Goal: Register for event/course

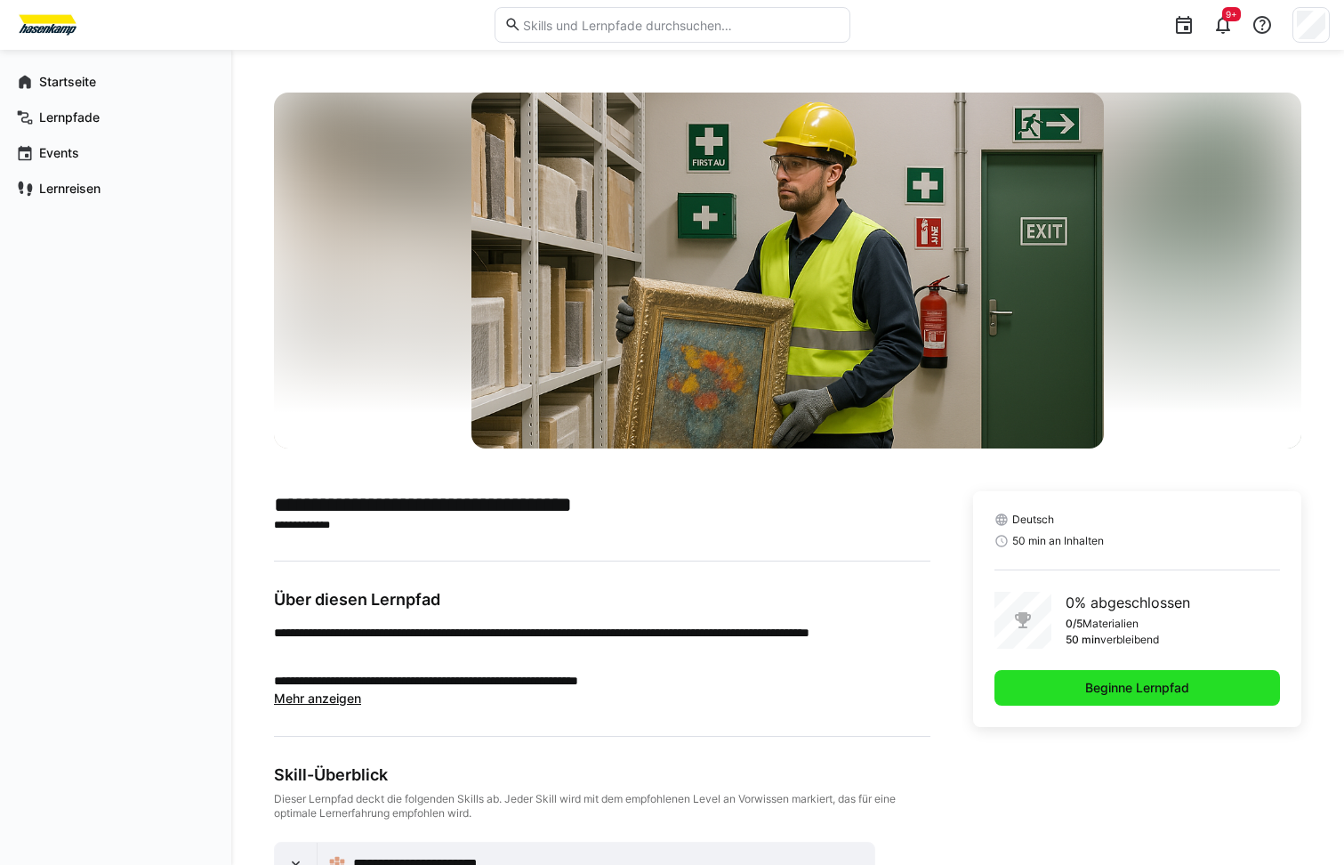
click at [1099, 686] on span "Beginne Lernpfad" at bounding box center [1137, 688] width 109 height 18
click at [1104, 696] on span "Setze Lernpfad fort" at bounding box center [1137, 688] width 120 height 18
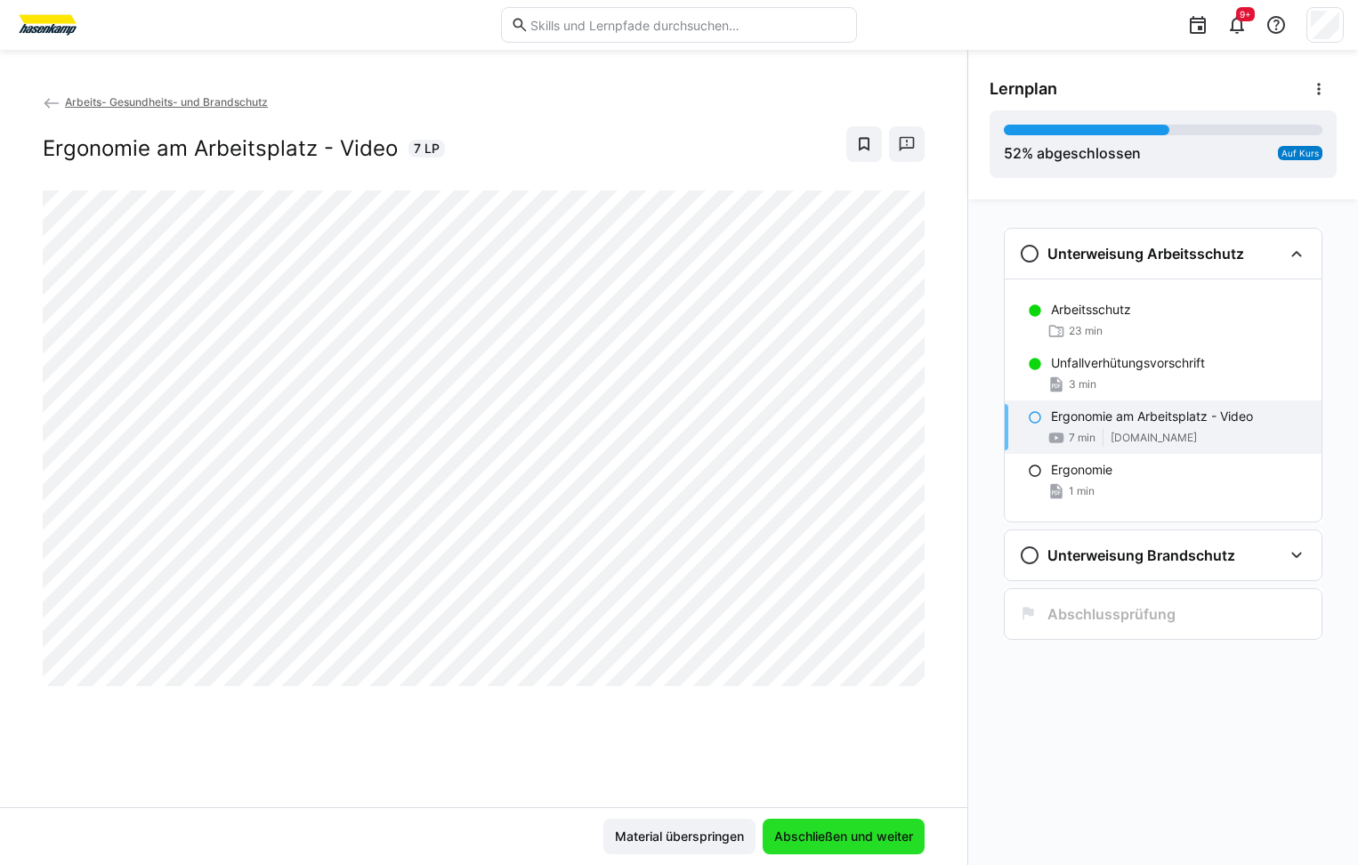
click at [834, 836] on span "Abschließen und weiter" at bounding box center [843, 836] width 144 height 18
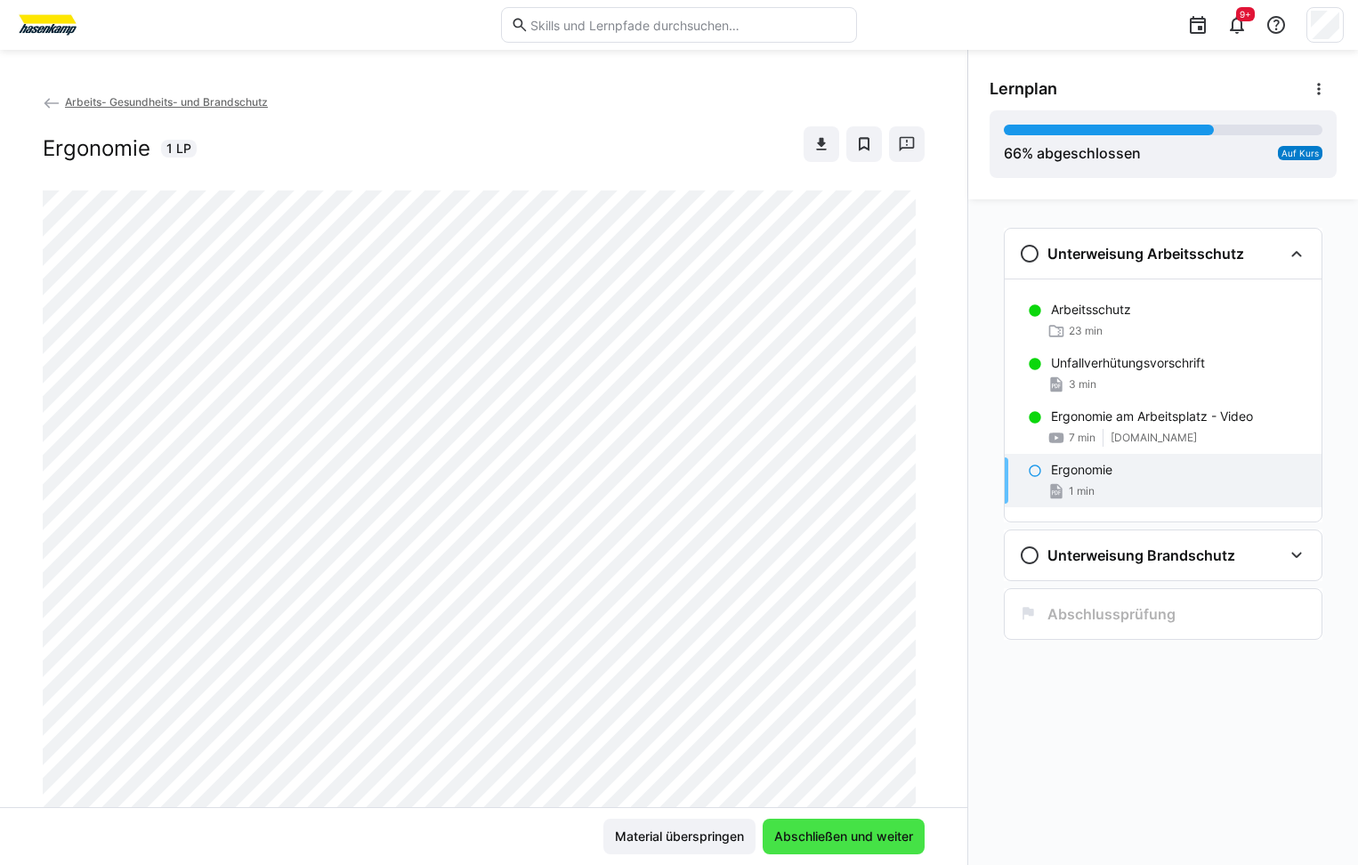
click at [835, 832] on span "Abschließen und weiter" at bounding box center [843, 836] width 144 height 18
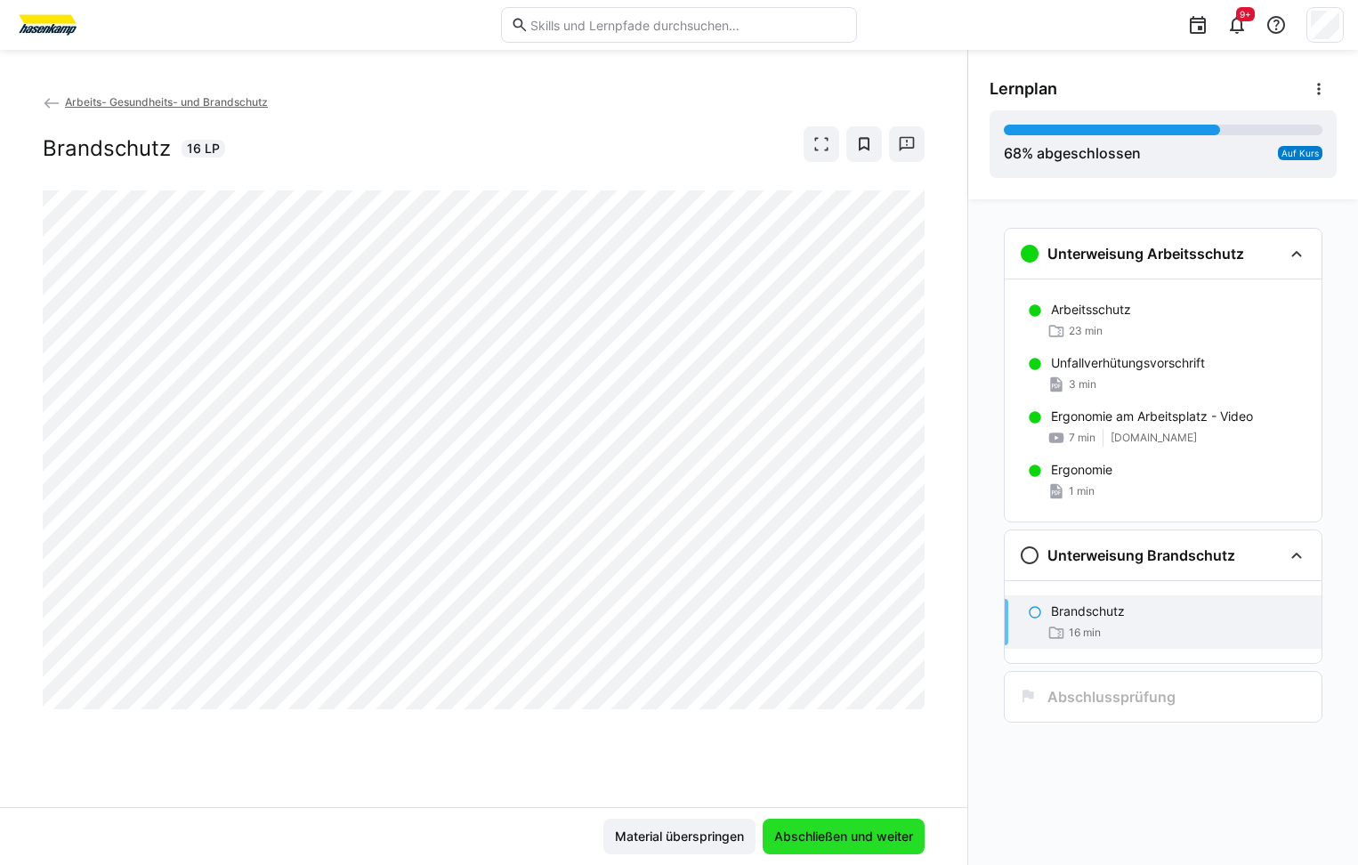
click at [816, 828] on span "Abschließen und weiter" at bounding box center [843, 836] width 144 height 18
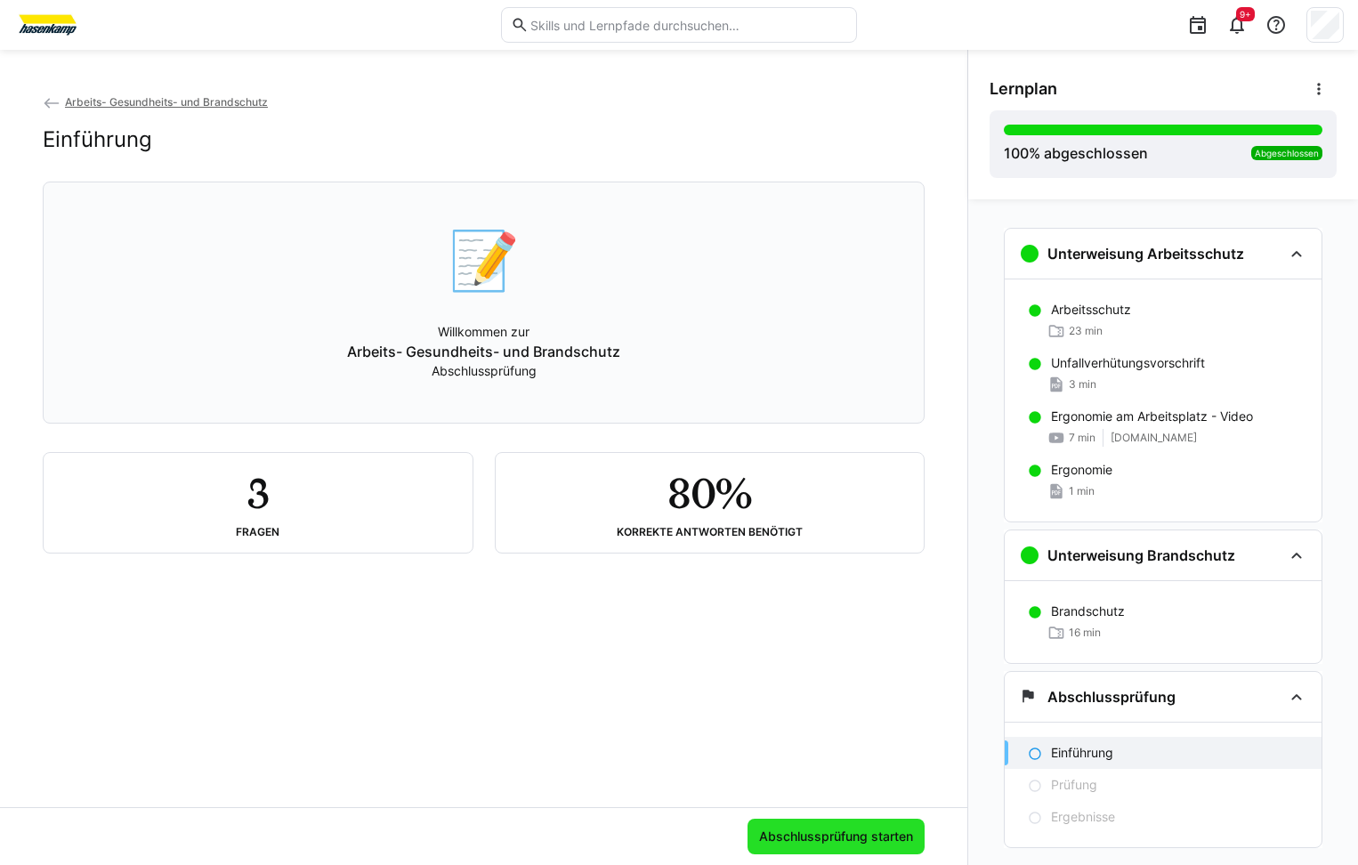
click at [771, 834] on span "Abschlussprüfung starten" at bounding box center [835, 836] width 159 height 18
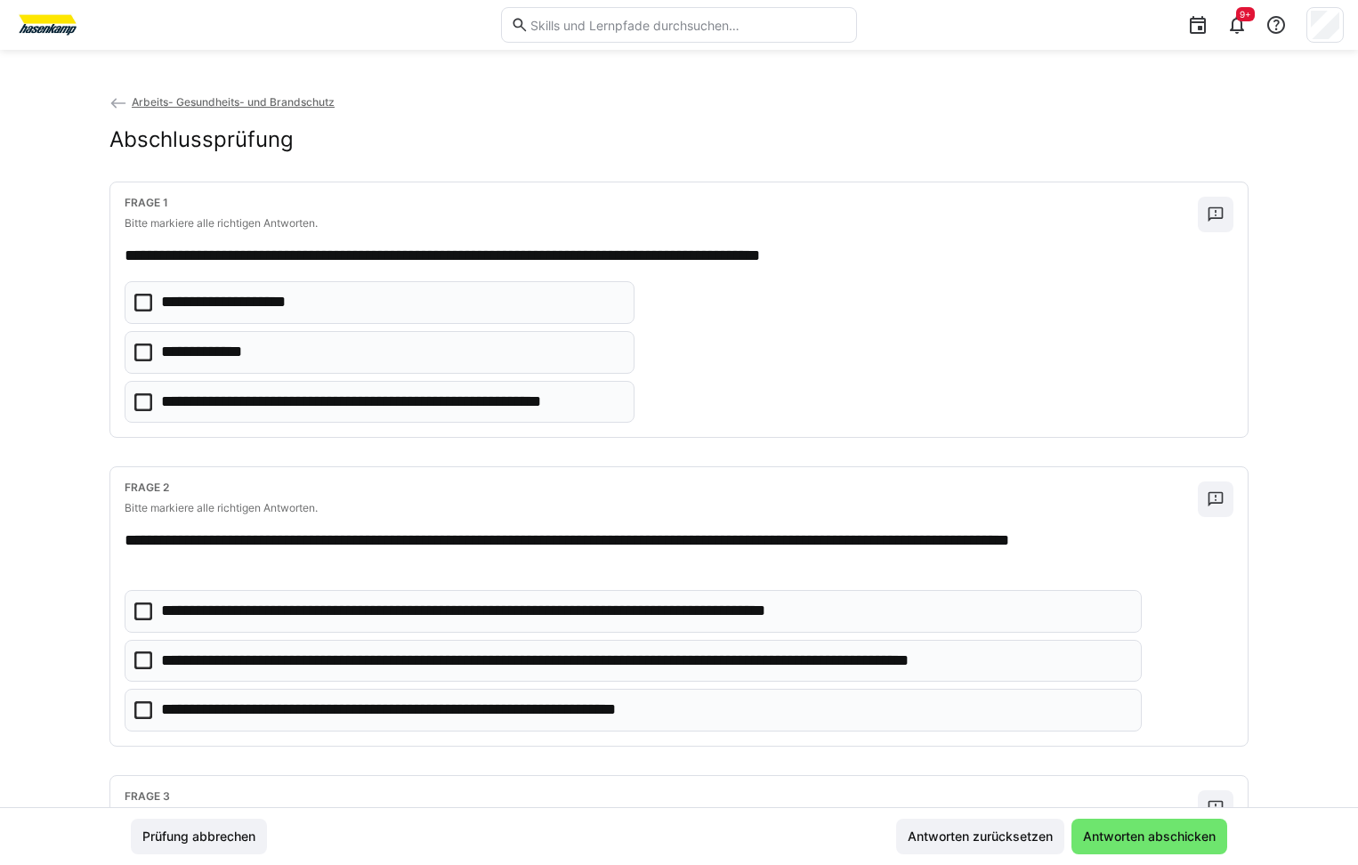
click at [138, 355] on icon at bounding box center [143, 352] width 18 height 18
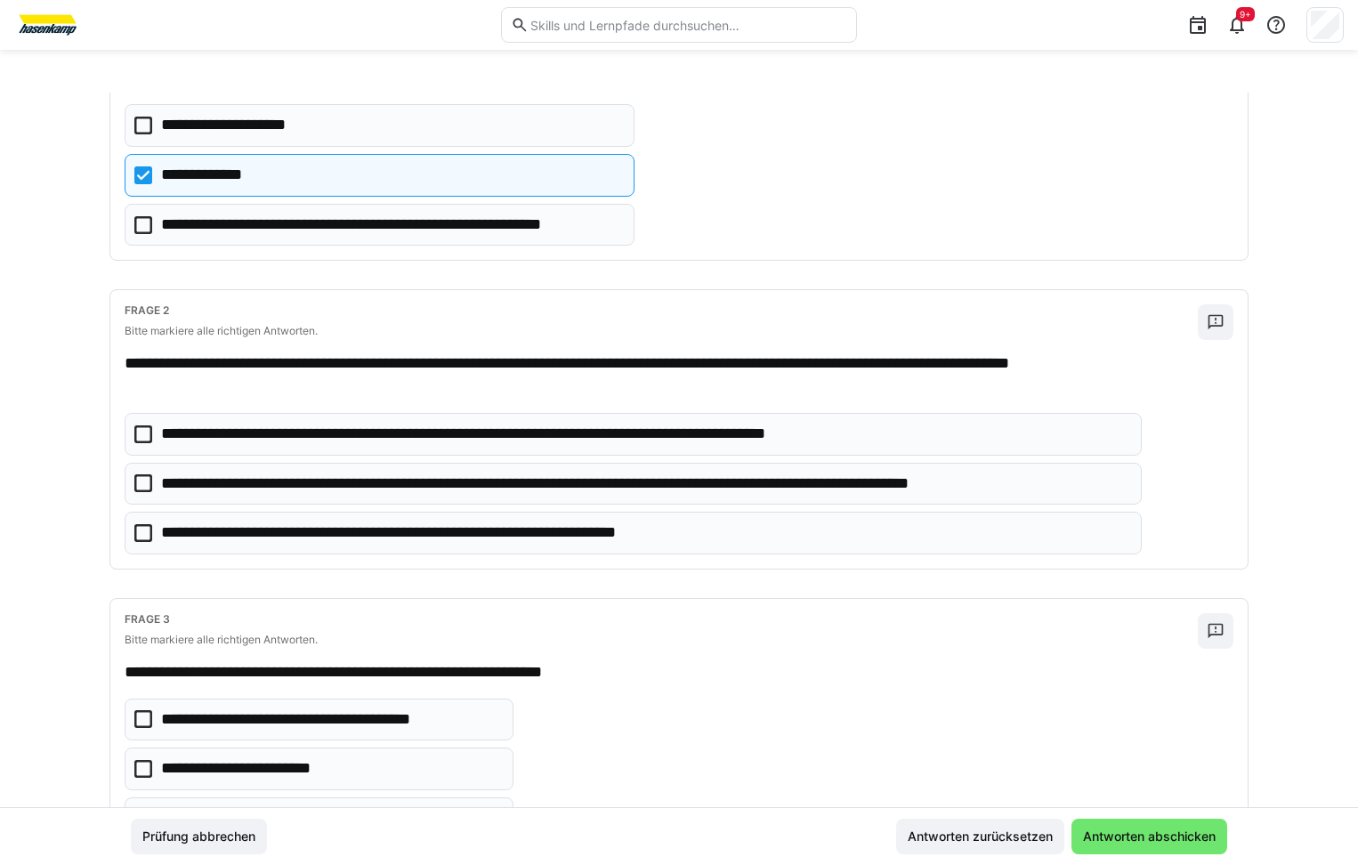
scroll to position [178, 0]
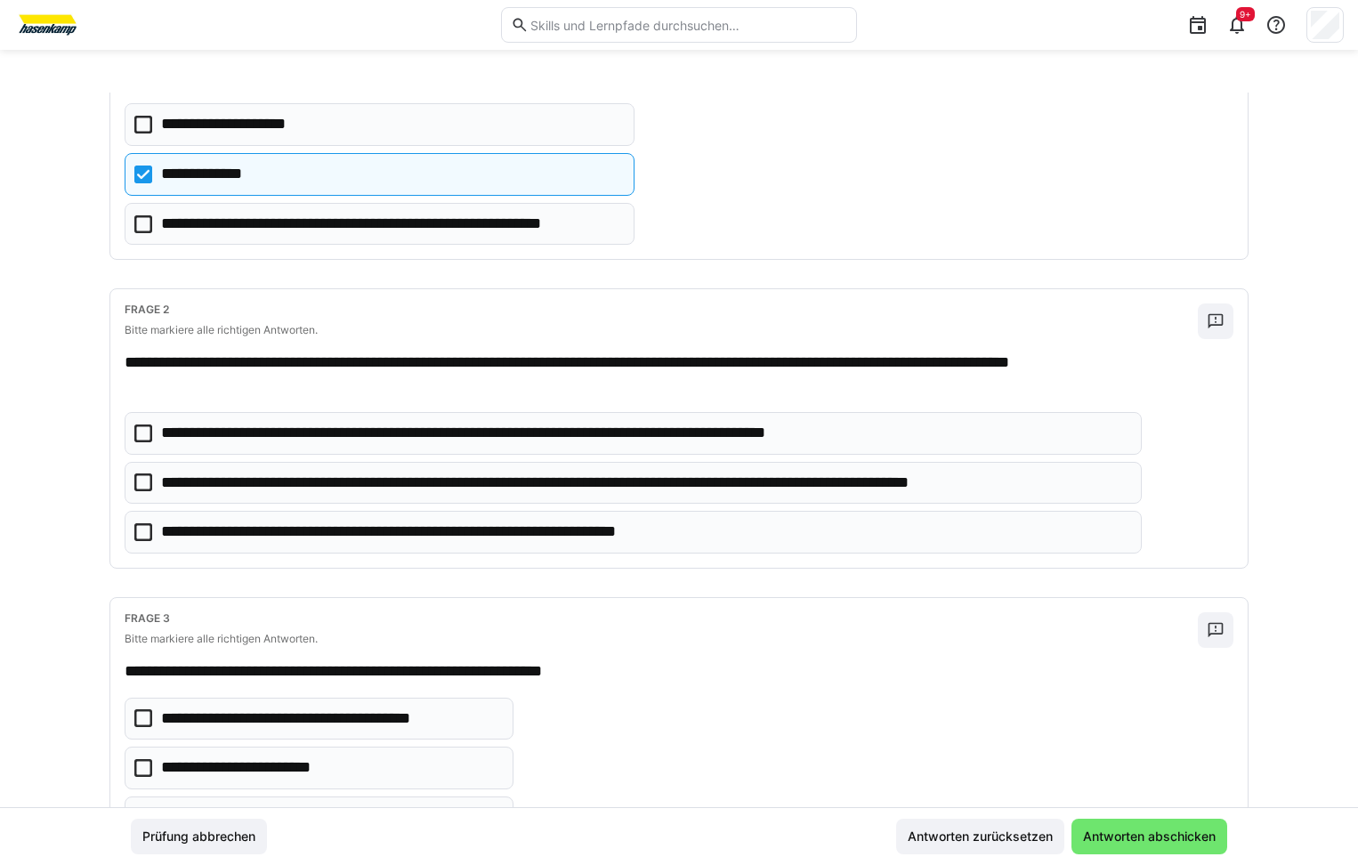
click at [138, 480] on icon at bounding box center [143, 482] width 18 height 18
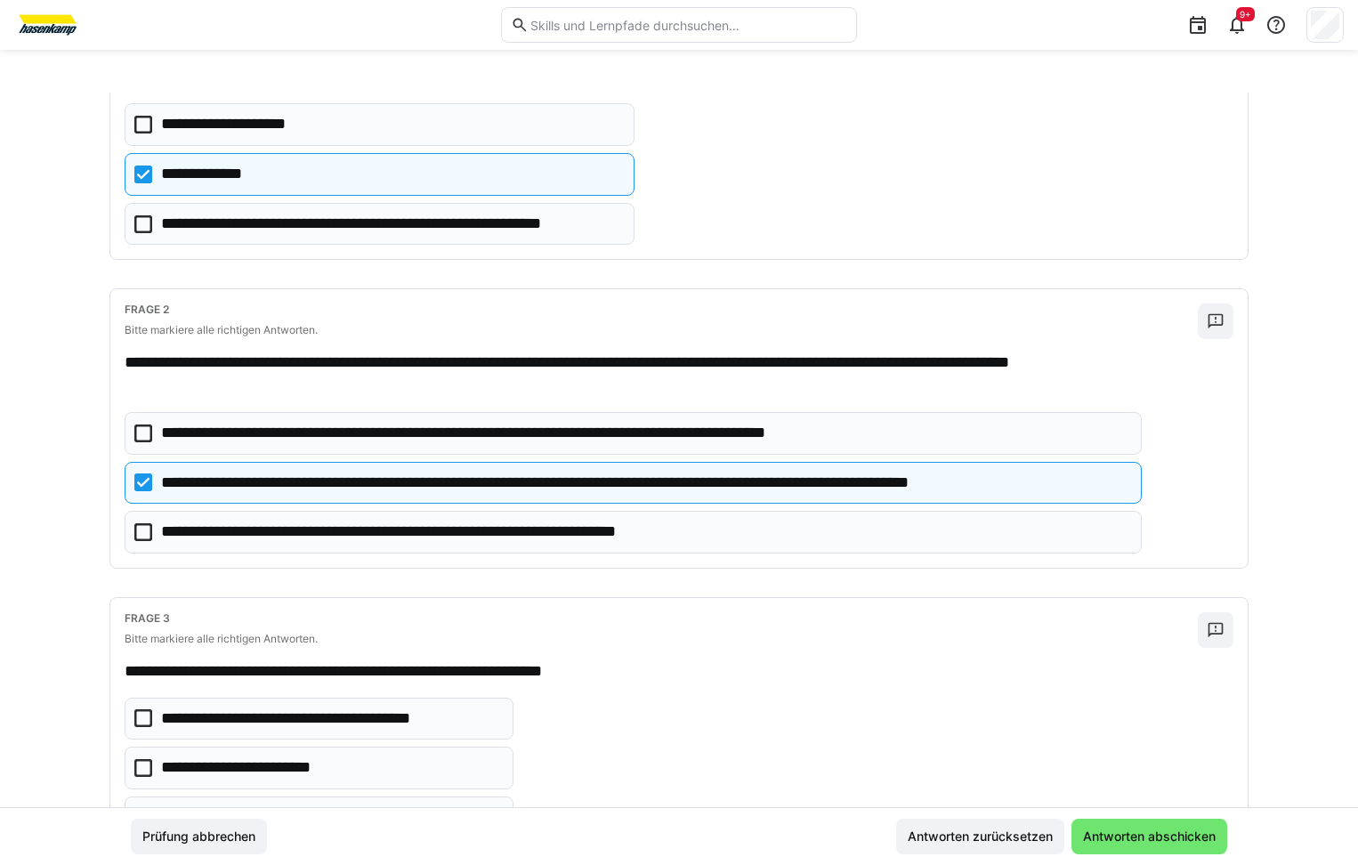
click at [137, 531] on icon at bounding box center [143, 532] width 18 height 18
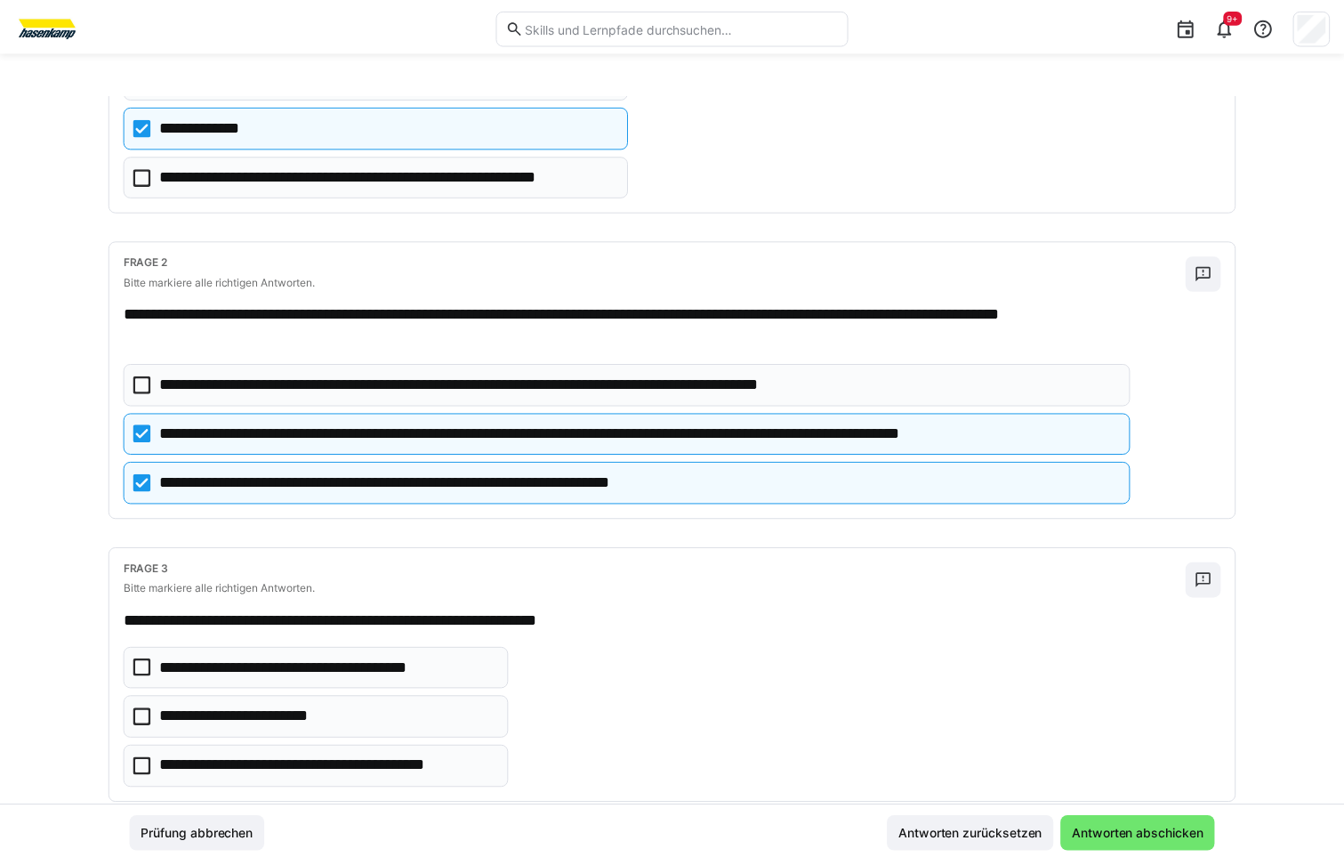
scroll to position [268, 0]
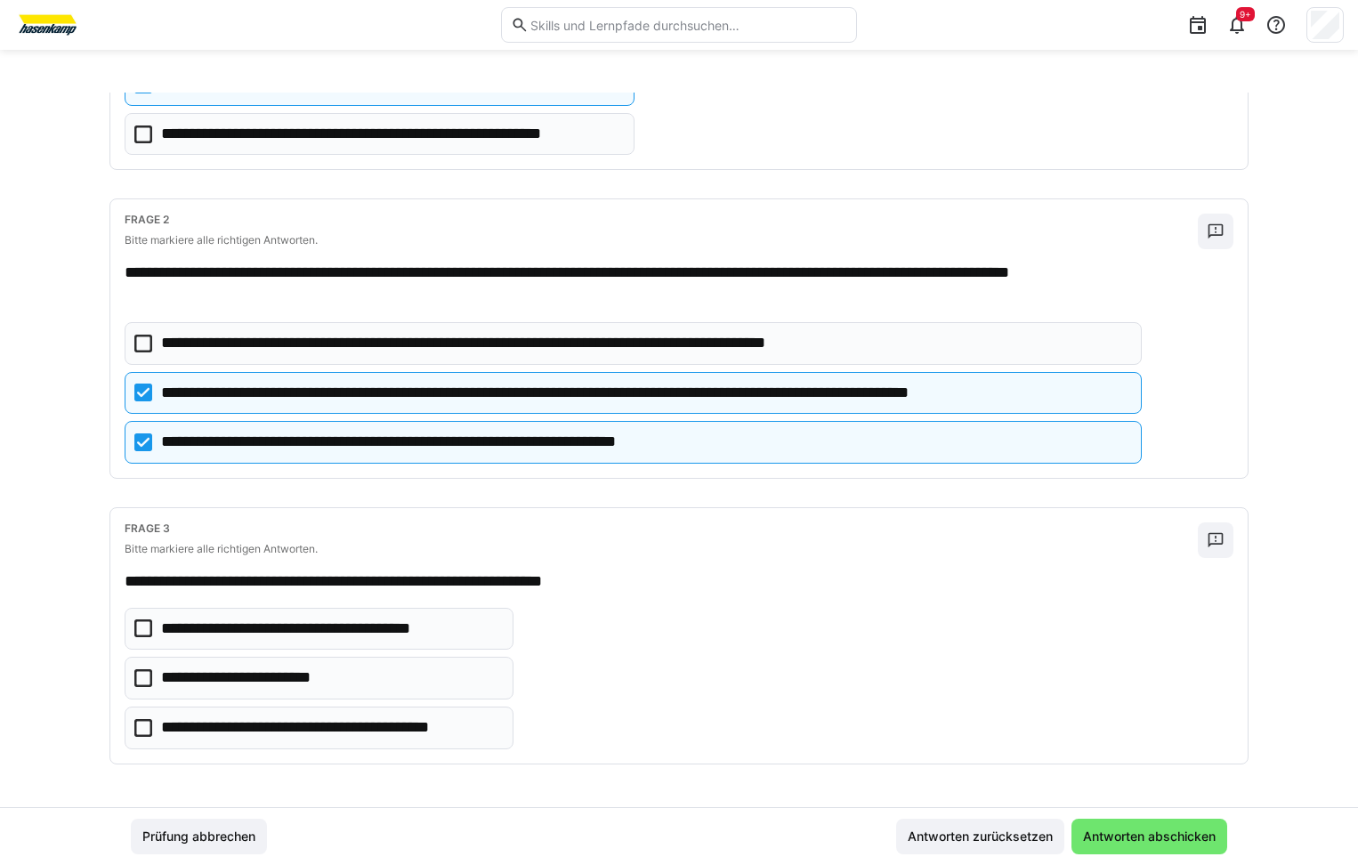
click at [140, 729] on icon at bounding box center [143, 728] width 18 height 18
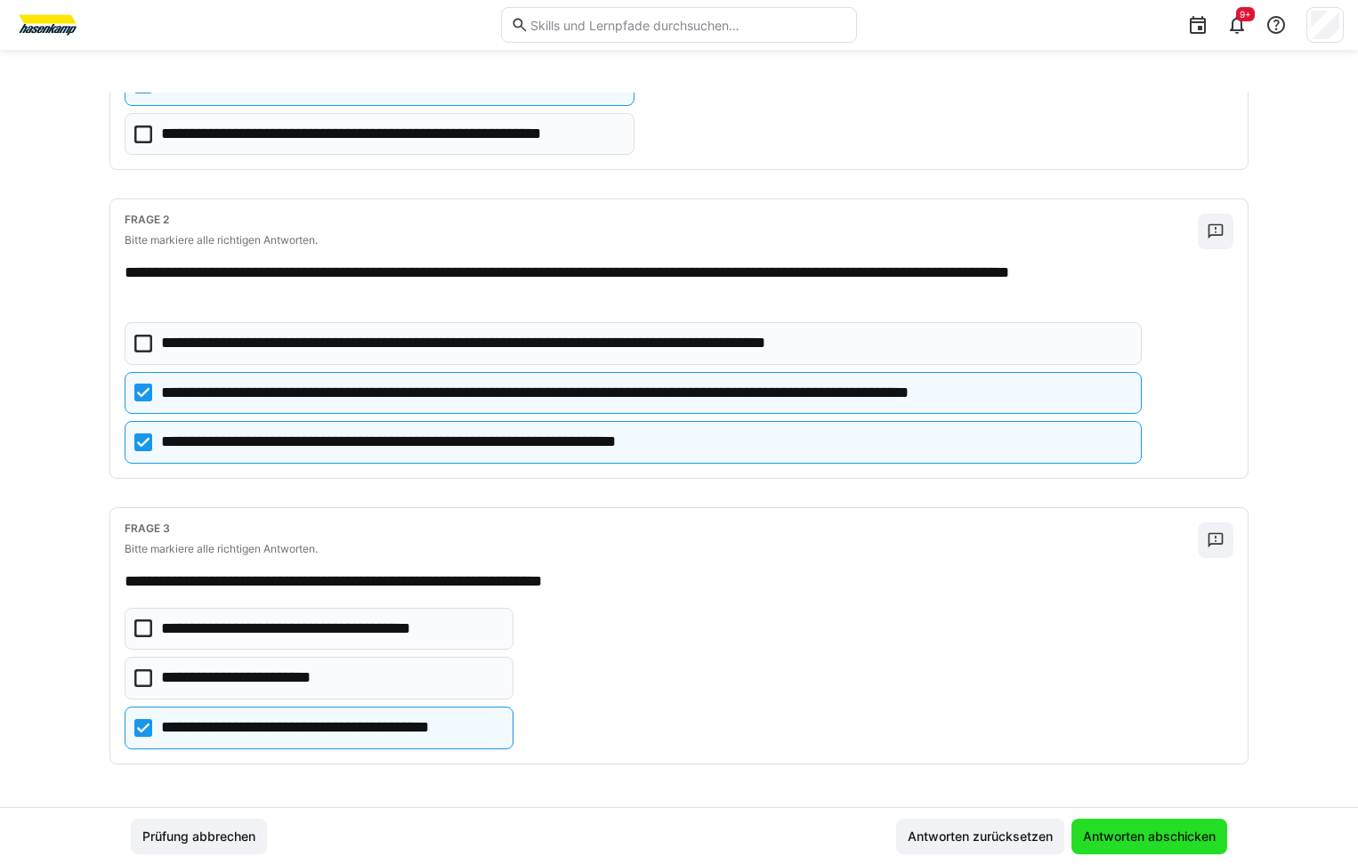
click at [1125, 833] on span "Antworten abschicken" at bounding box center [1149, 836] width 138 height 18
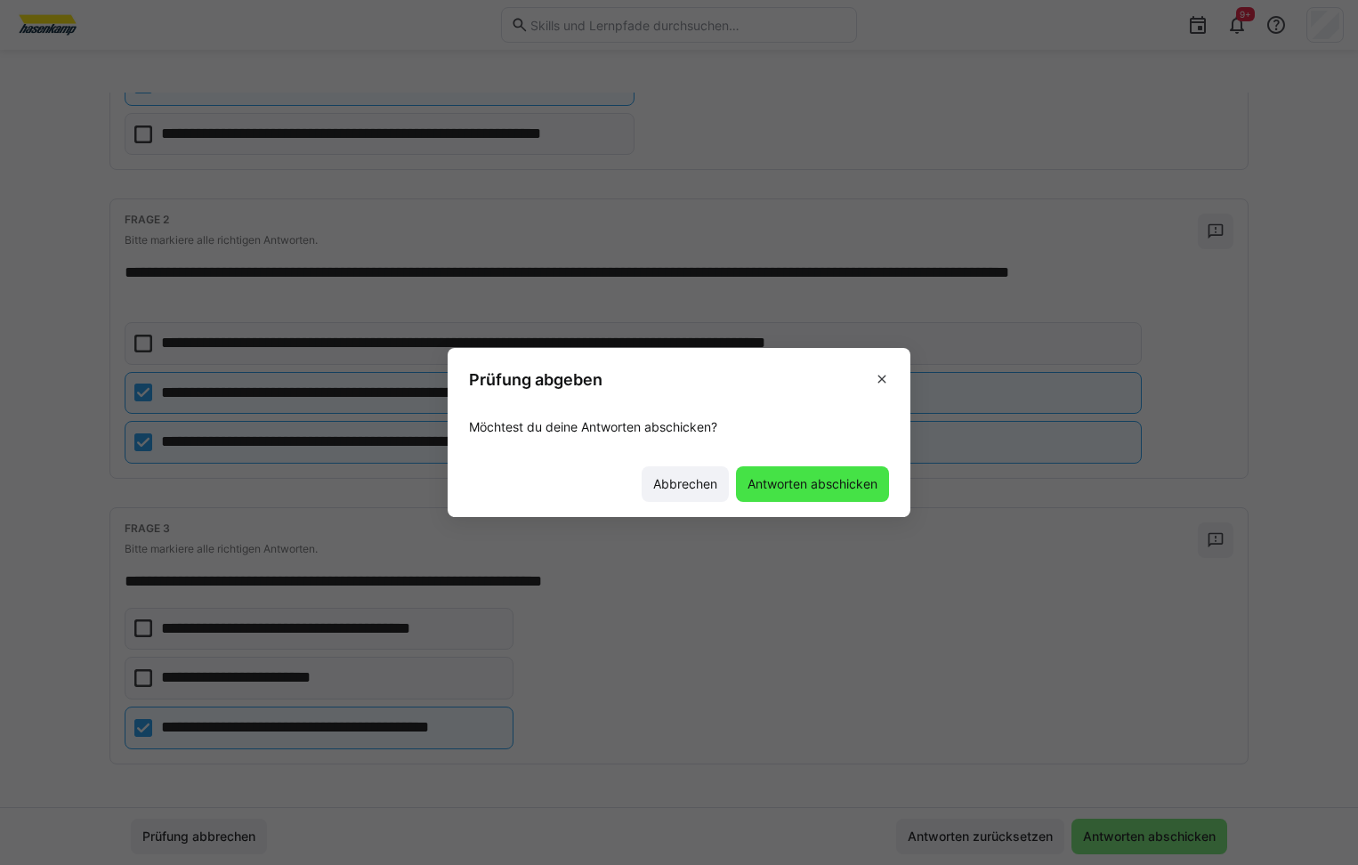
click at [791, 483] on span "Antworten abschicken" at bounding box center [812, 484] width 135 height 18
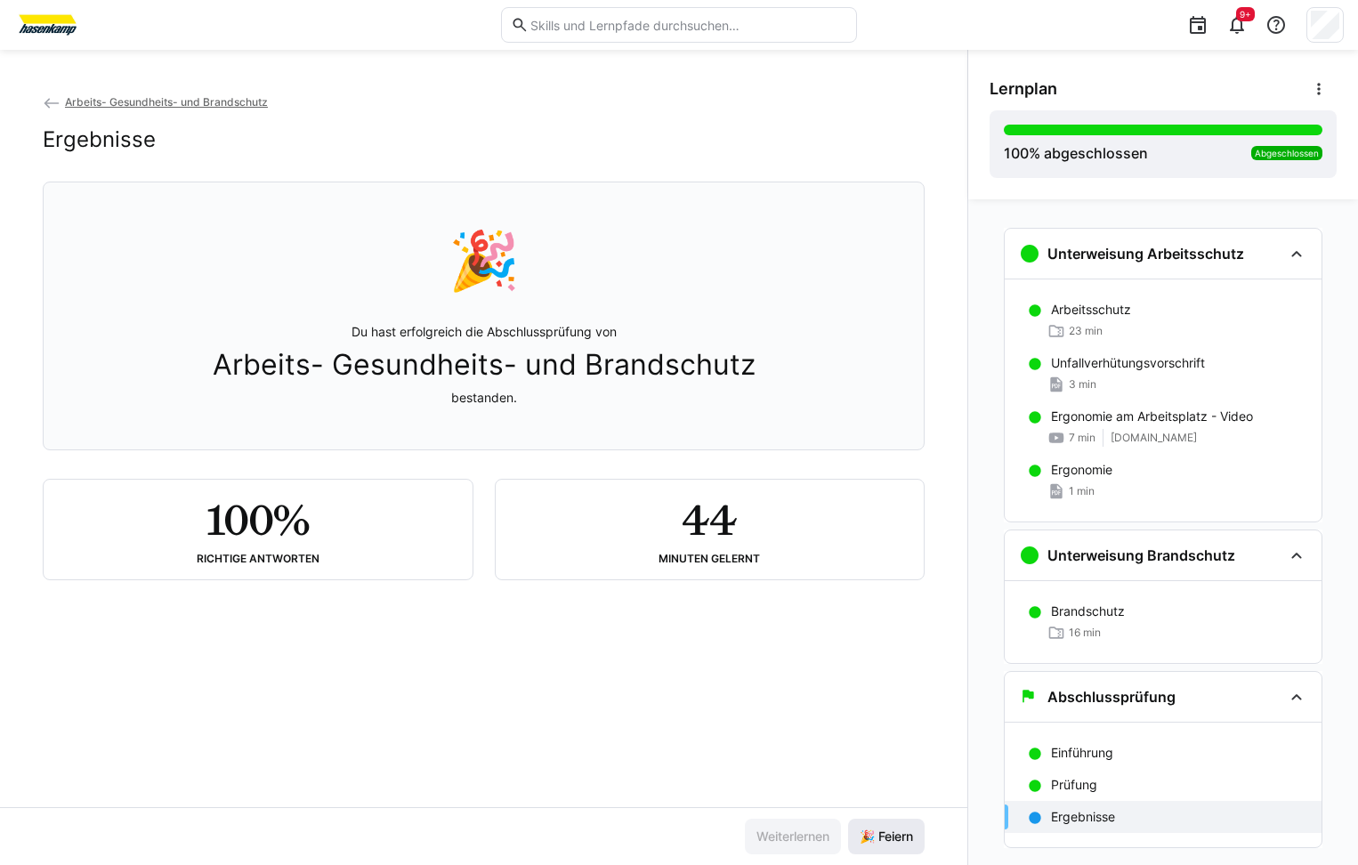
click at [891, 840] on span "🎉 Feiern" at bounding box center [886, 836] width 59 height 18
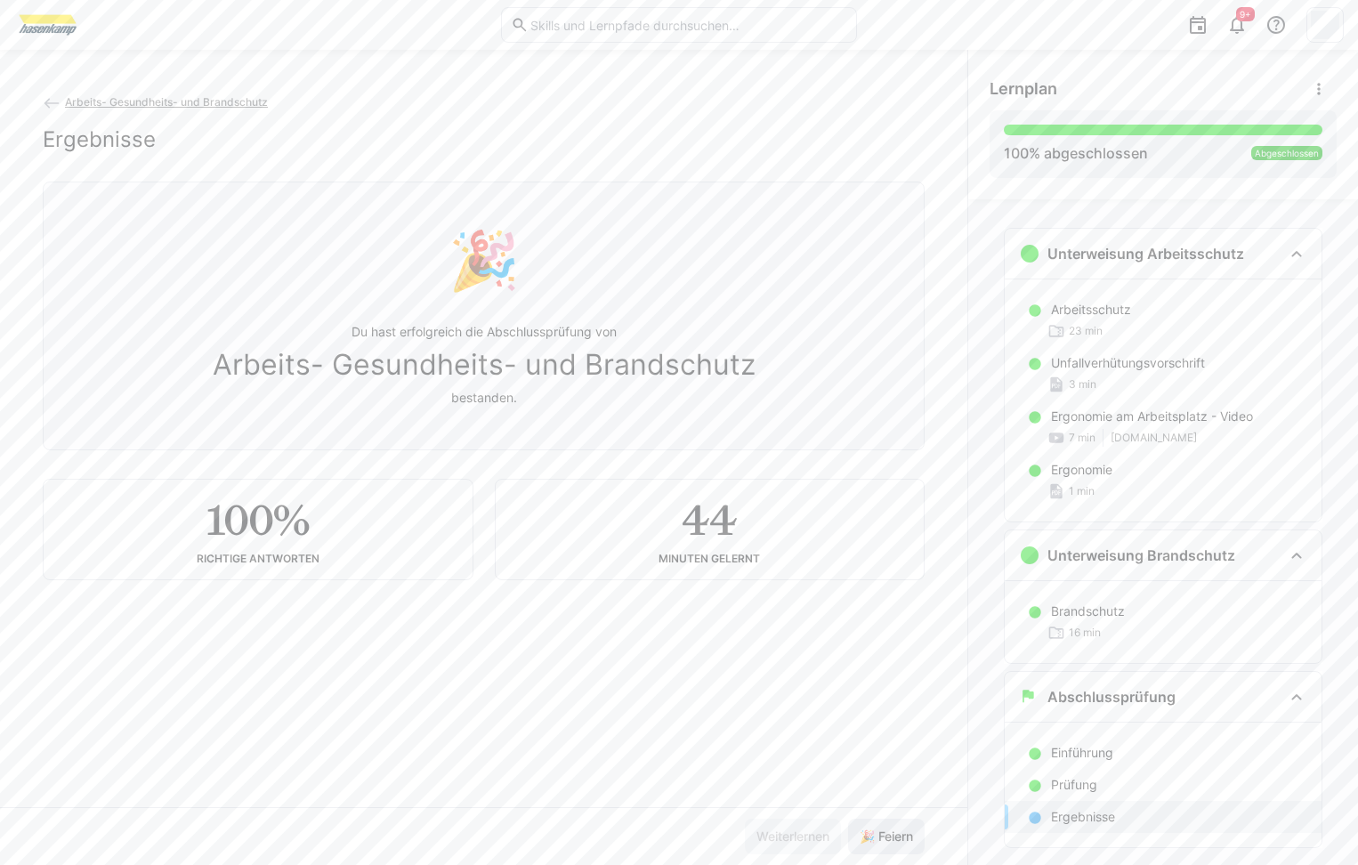
click at [896, 829] on span "🎉 Feiern" at bounding box center [886, 836] width 59 height 18
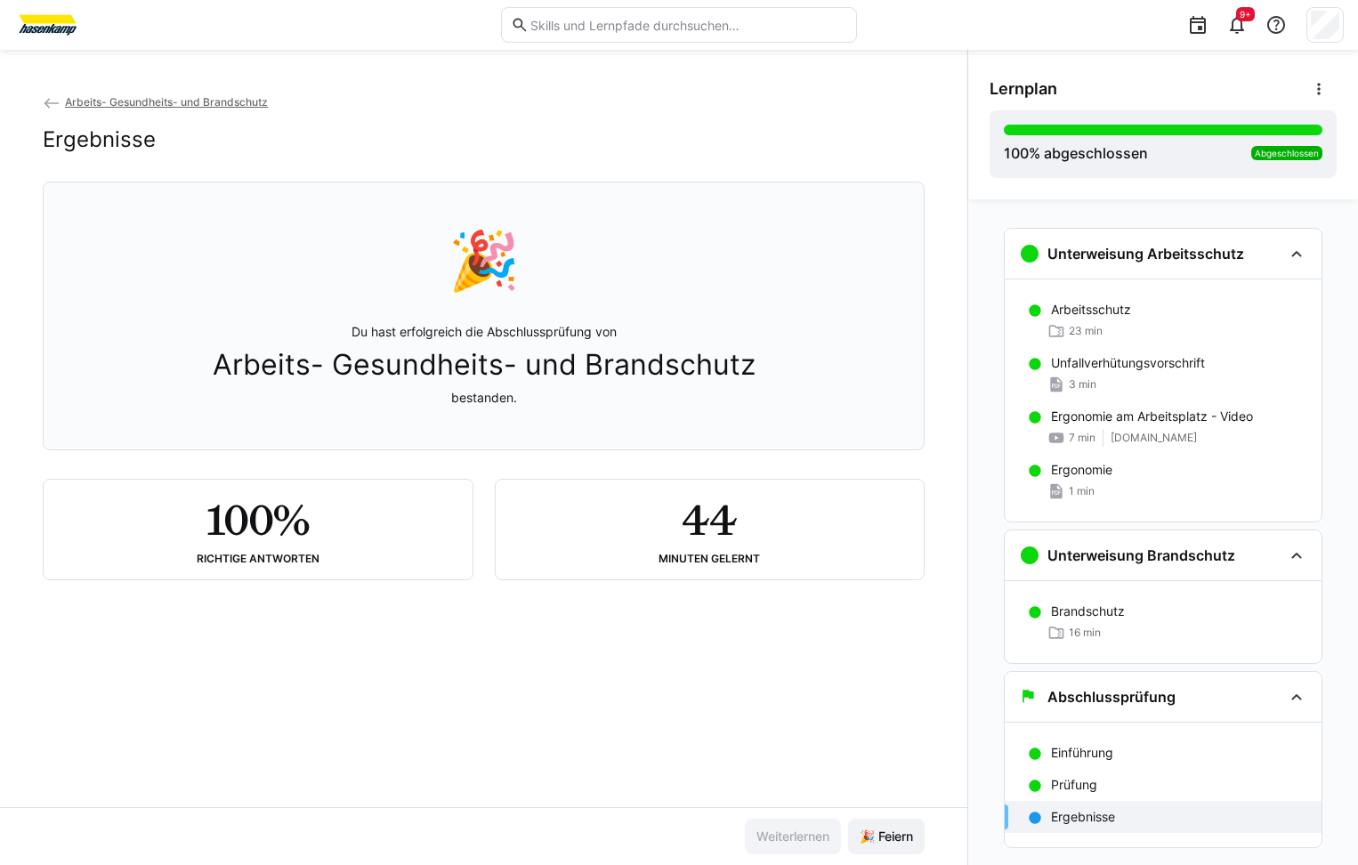
click at [197, 107] on span "Arbeits- Gesundheits- und Brandschutz" at bounding box center [166, 101] width 203 height 13
